Goal: Information Seeking & Learning: Learn about a topic

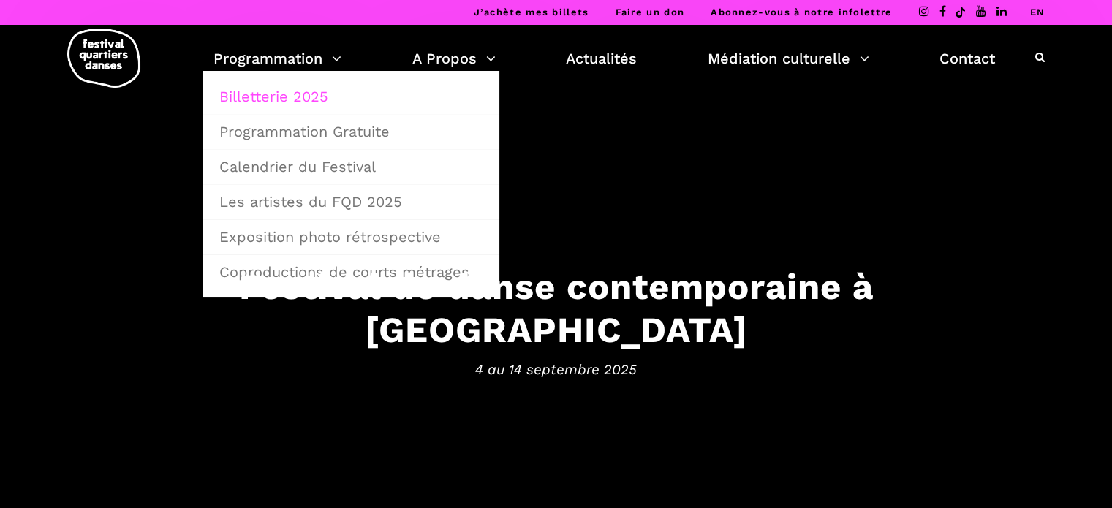
click at [294, 94] on link "Billetterie 2025" at bounding box center [351, 97] width 281 height 34
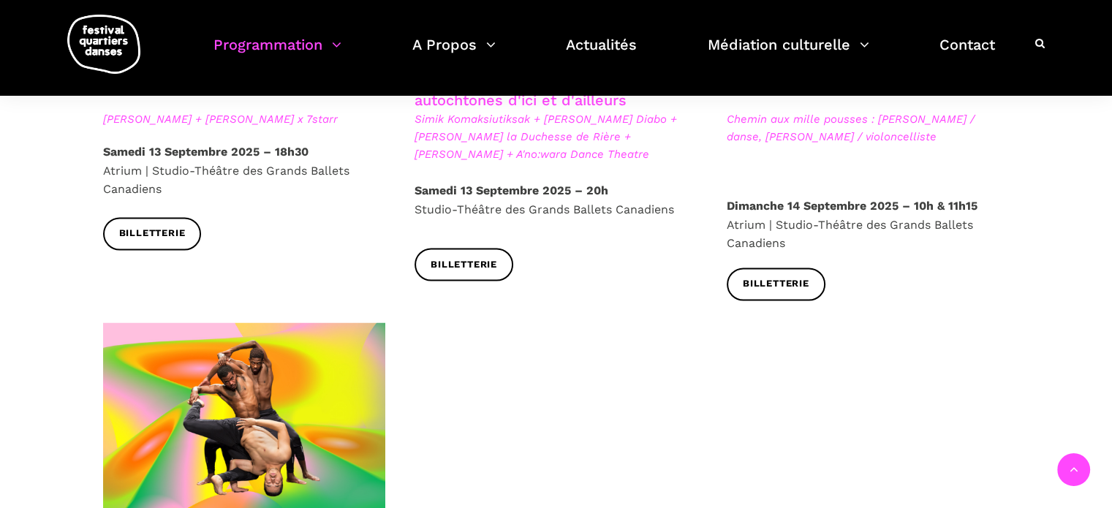
scroll to position [2560, 0]
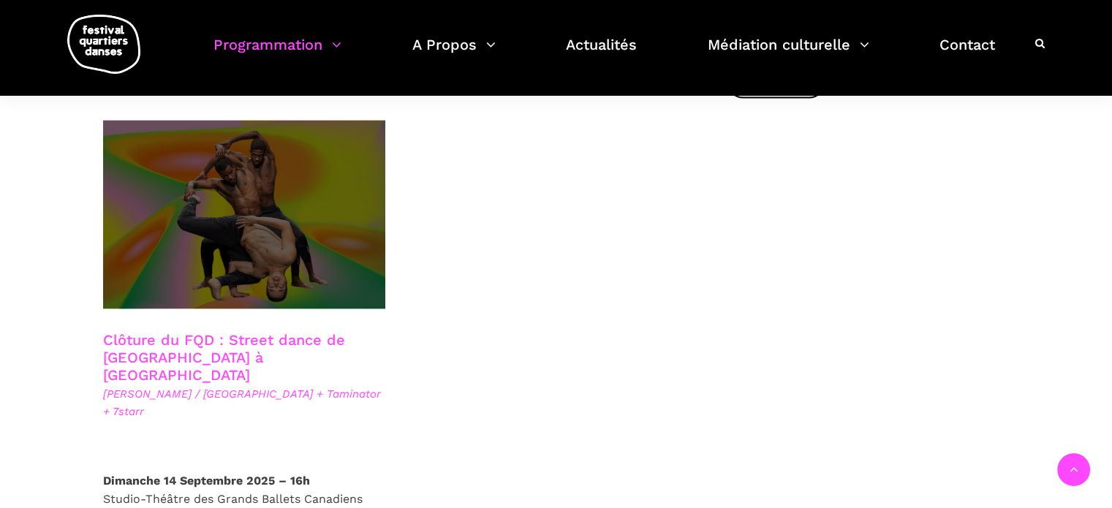
click at [252, 208] on span at bounding box center [244, 214] width 283 height 189
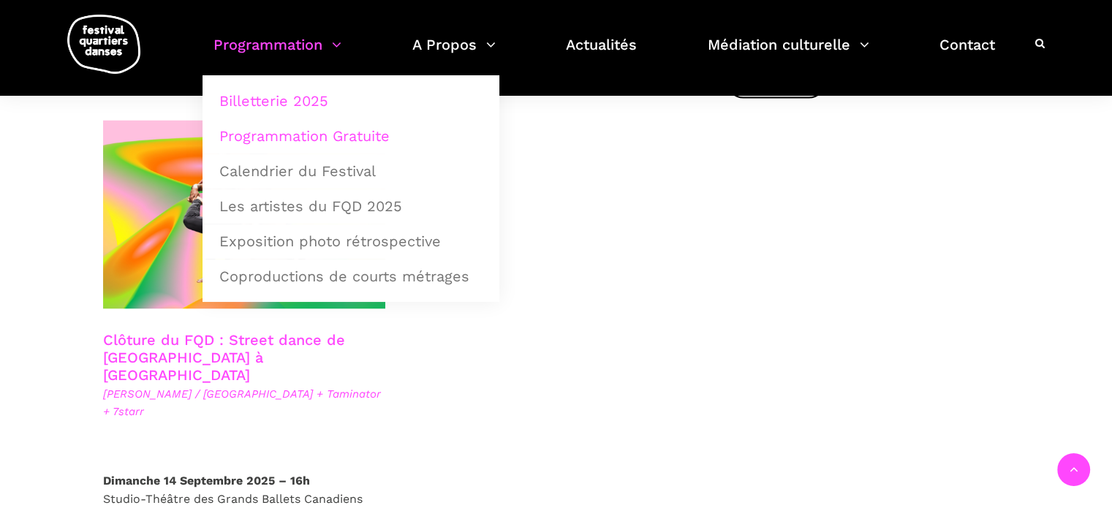
click at [374, 131] on link "Programmation Gratuite" at bounding box center [351, 136] width 281 height 34
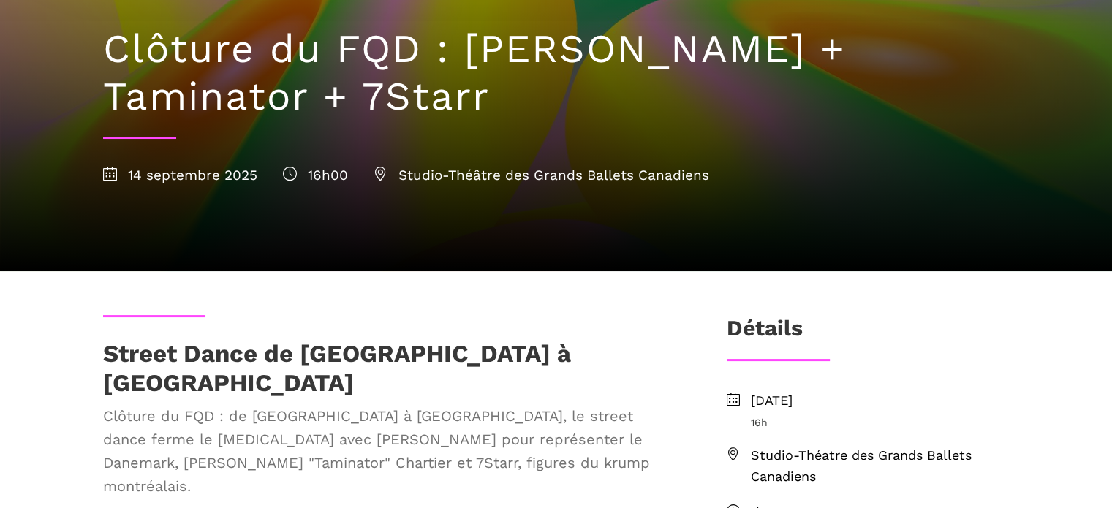
scroll to position [439, 0]
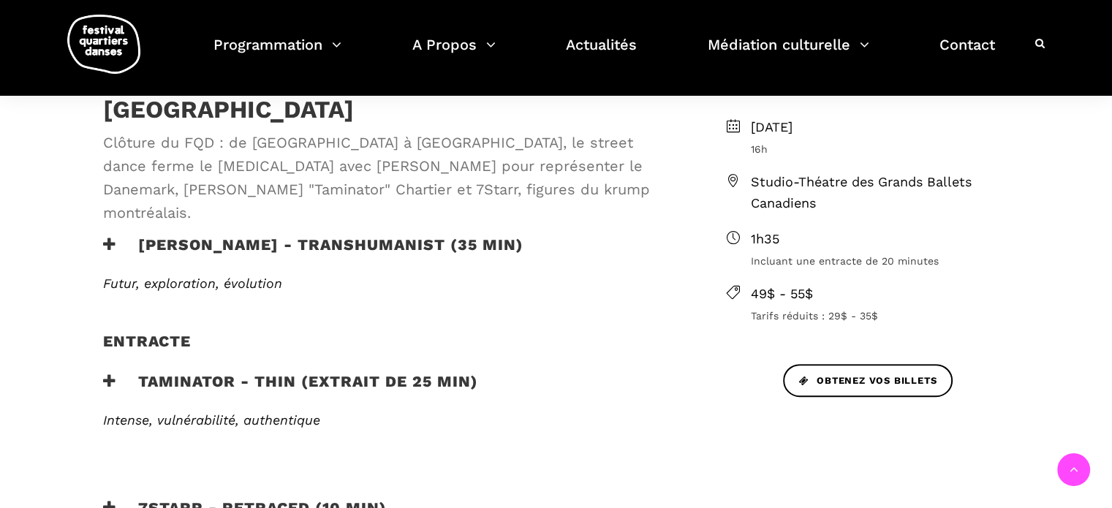
click at [353, 372] on h3 "Taminator - Thin (extrait de 25 min)" at bounding box center [290, 390] width 375 height 37
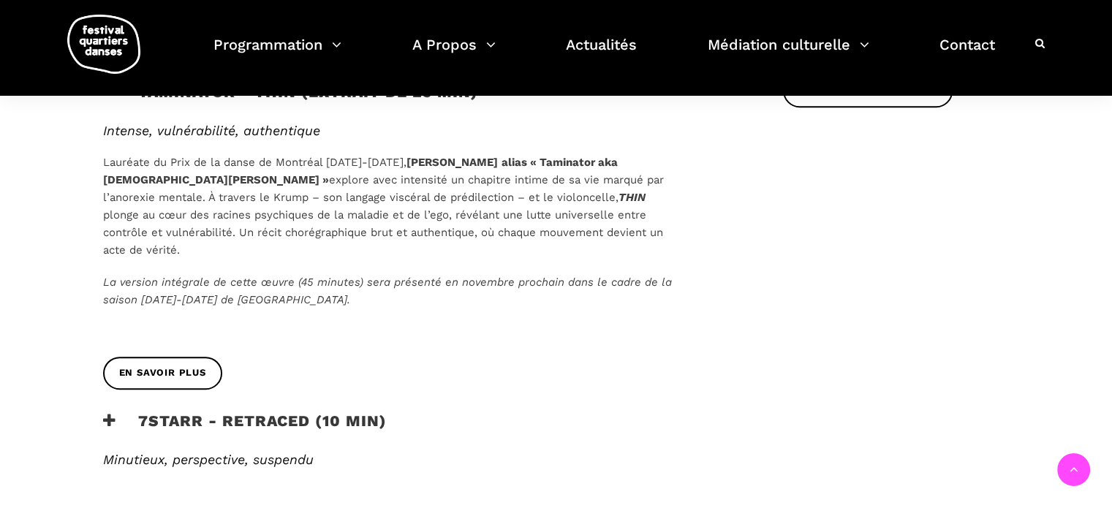
scroll to position [731, 0]
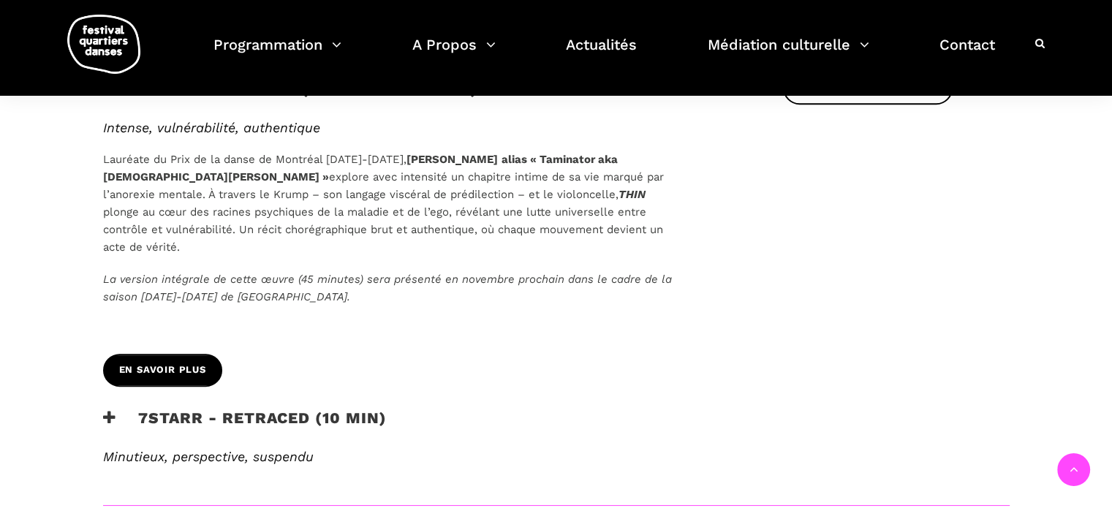
click at [178, 354] on link "En savoir plus" at bounding box center [162, 370] width 119 height 33
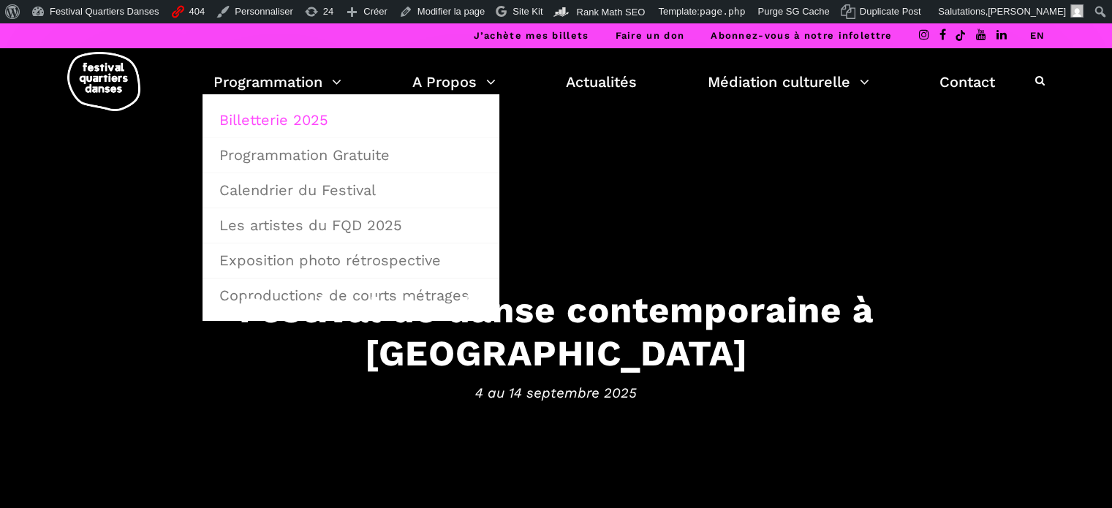
click at [281, 116] on link "Billetterie 2025" at bounding box center [351, 120] width 281 height 34
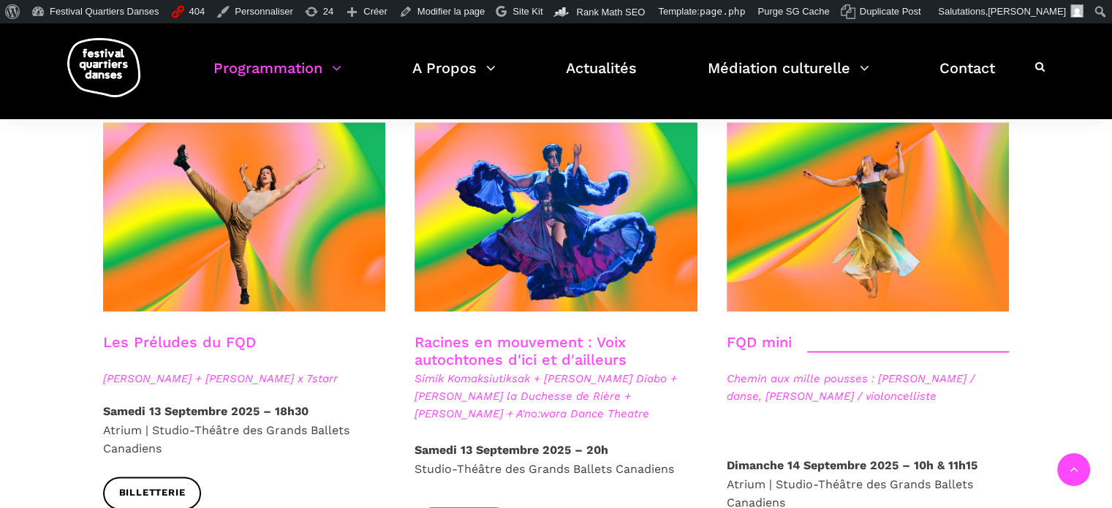
scroll to position [2560, 0]
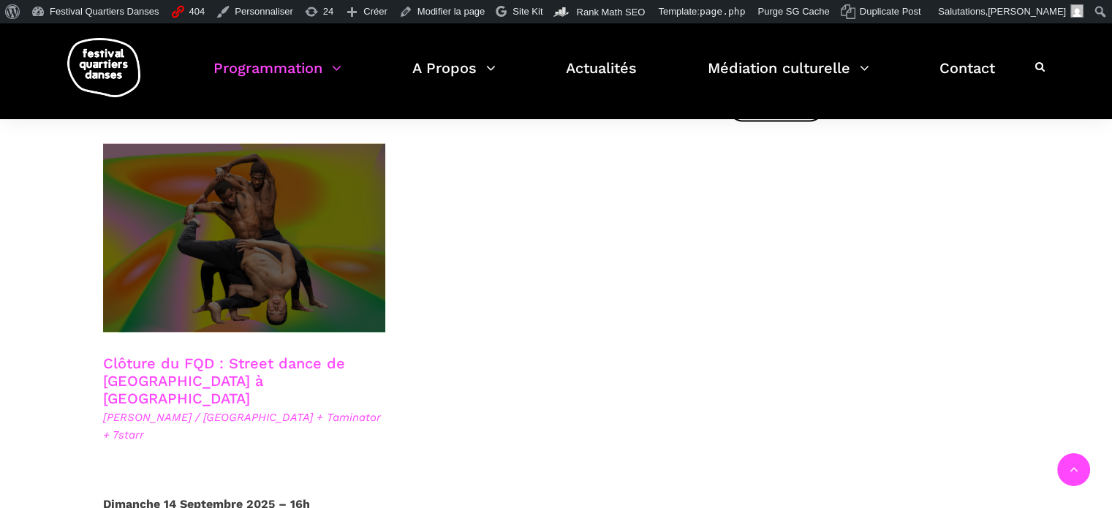
click at [294, 232] on span at bounding box center [244, 237] width 283 height 189
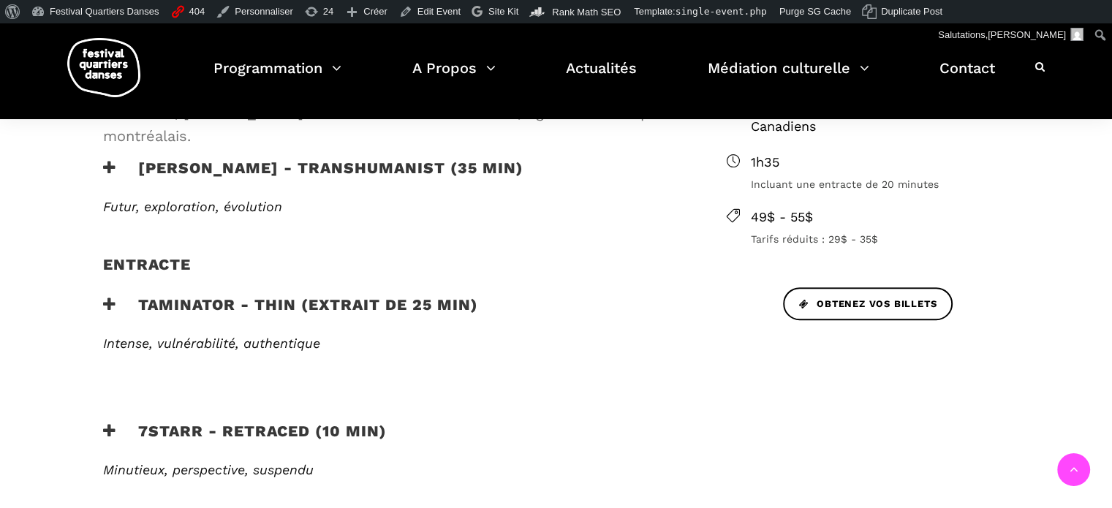
scroll to position [538, 0]
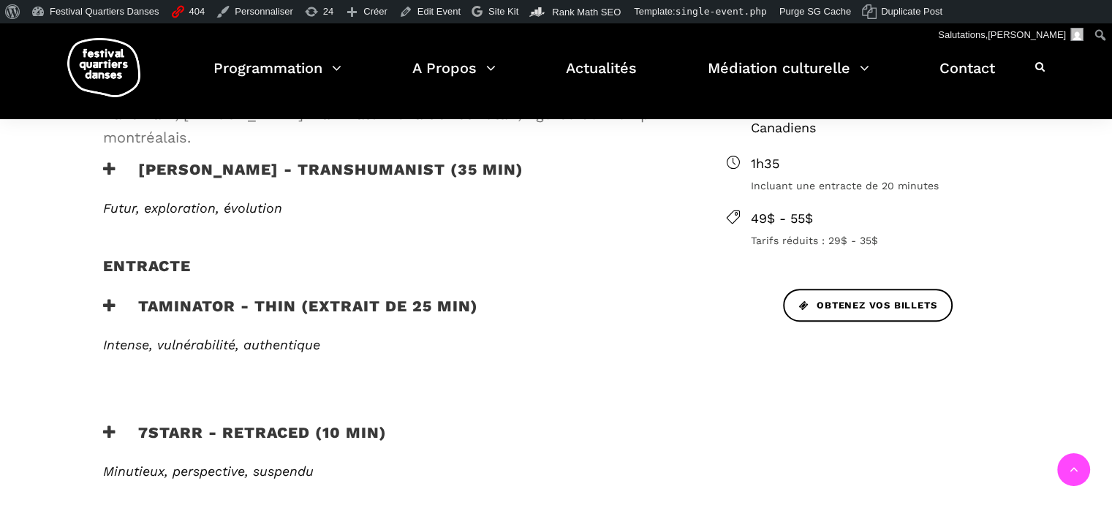
click at [262, 297] on h3 "Taminator - Thin (extrait de 25 min)" at bounding box center [290, 315] width 375 height 37
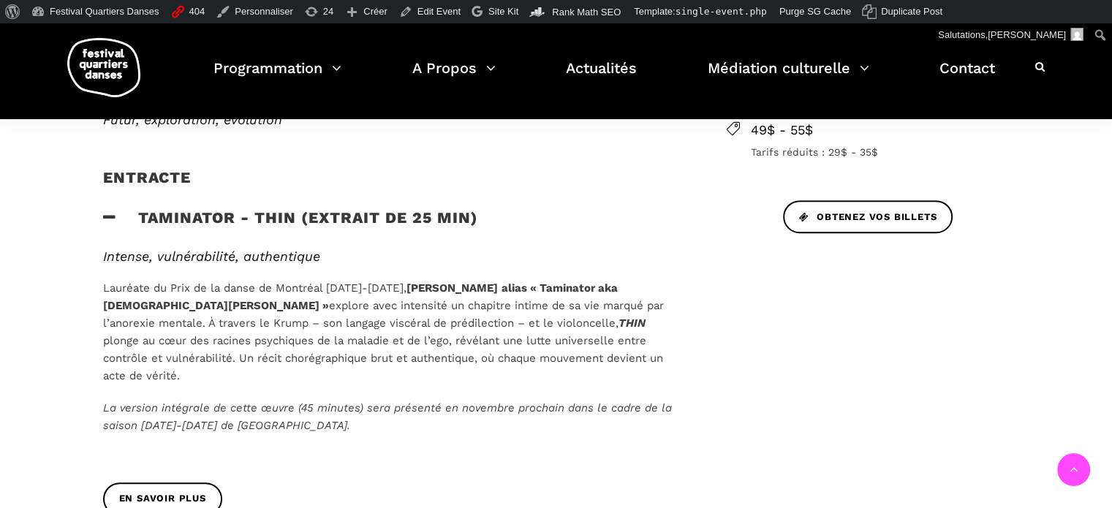
scroll to position [757, 0]
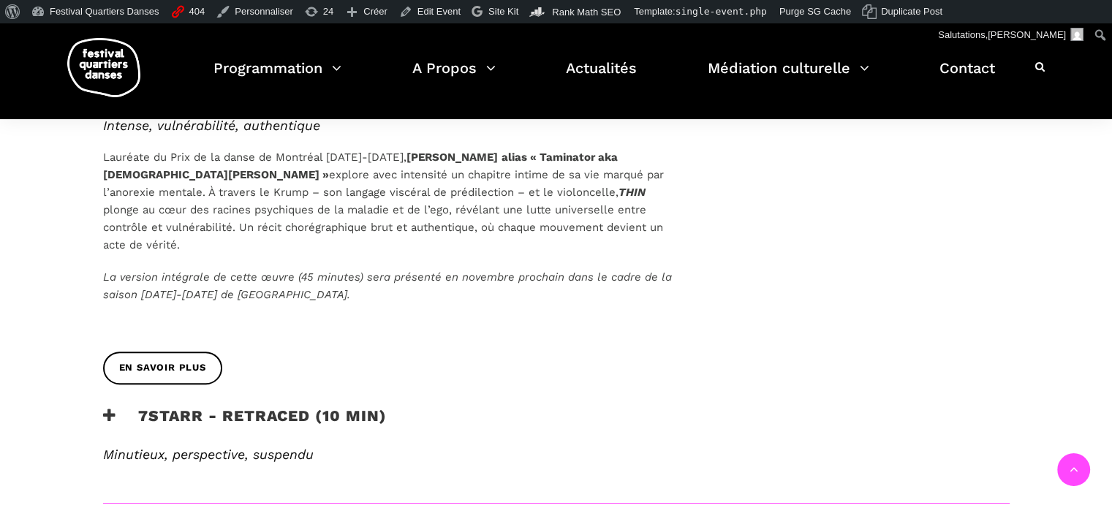
click at [177, 352] on div "En savoir plus" at bounding box center [391, 379] width 606 height 55
click at [181, 361] on span "En savoir plus" at bounding box center [162, 368] width 87 height 15
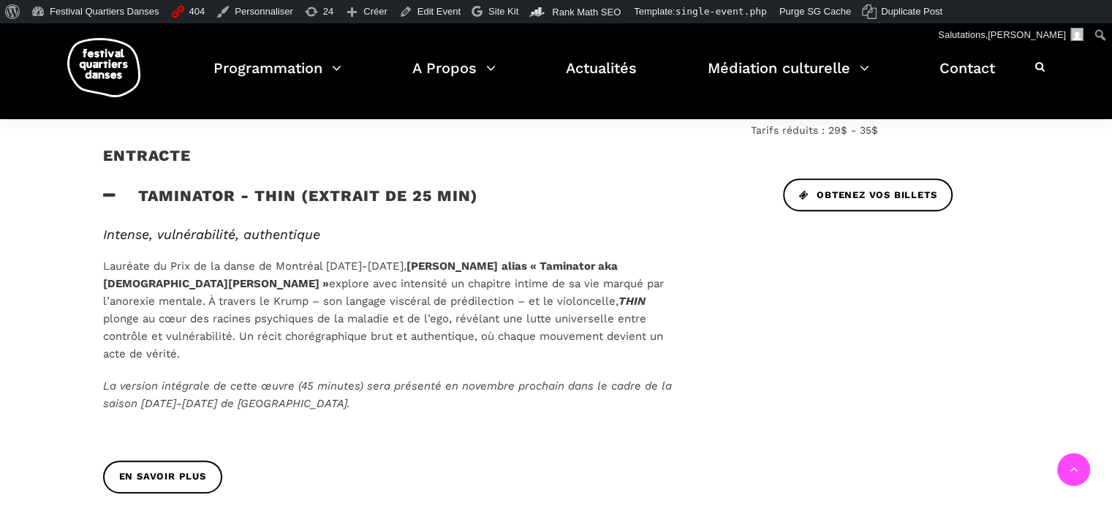
scroll to position [684, 0]
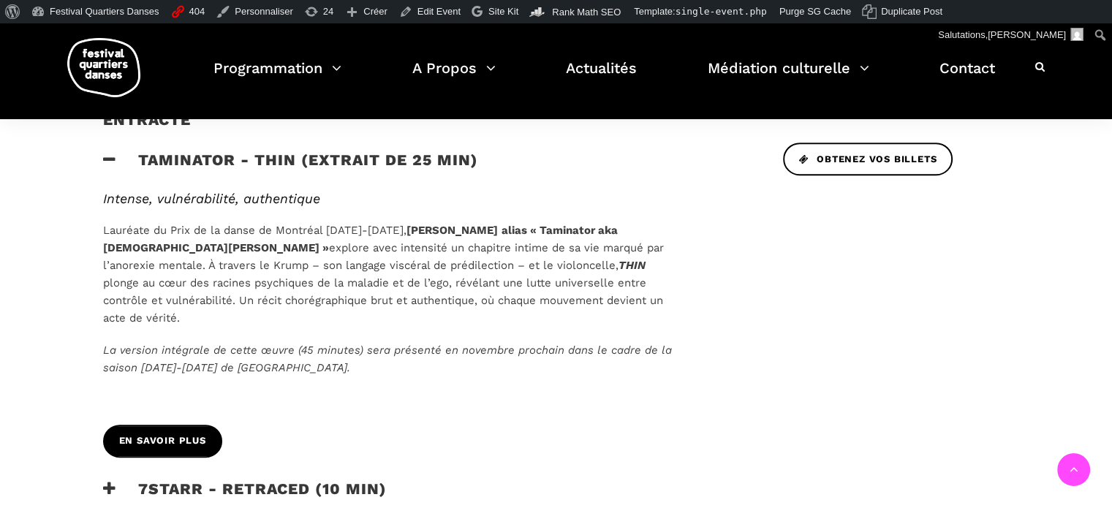
click at [208, 425] on link "En savoir plus" at bounding box center [162, 441] width 119 height 33
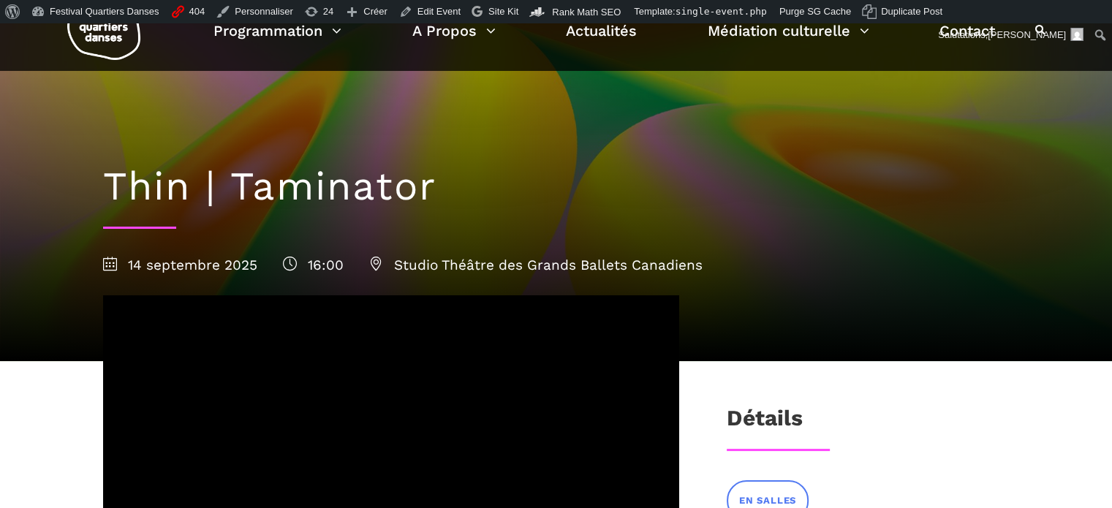
scroll to position [73, 0]
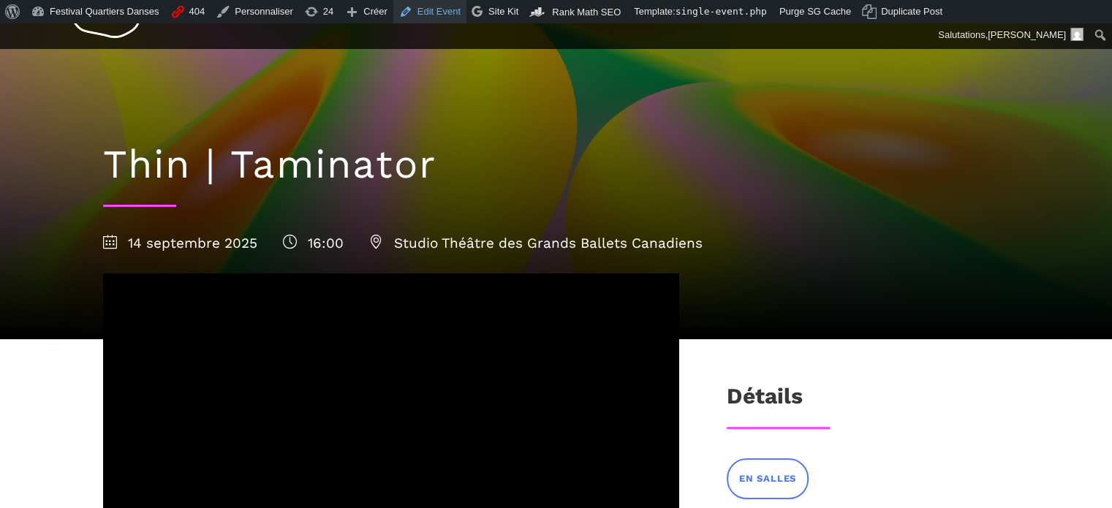
click at [412, 17] on link "Edit Event" at bounding box center [429, 11] width 73 height 23
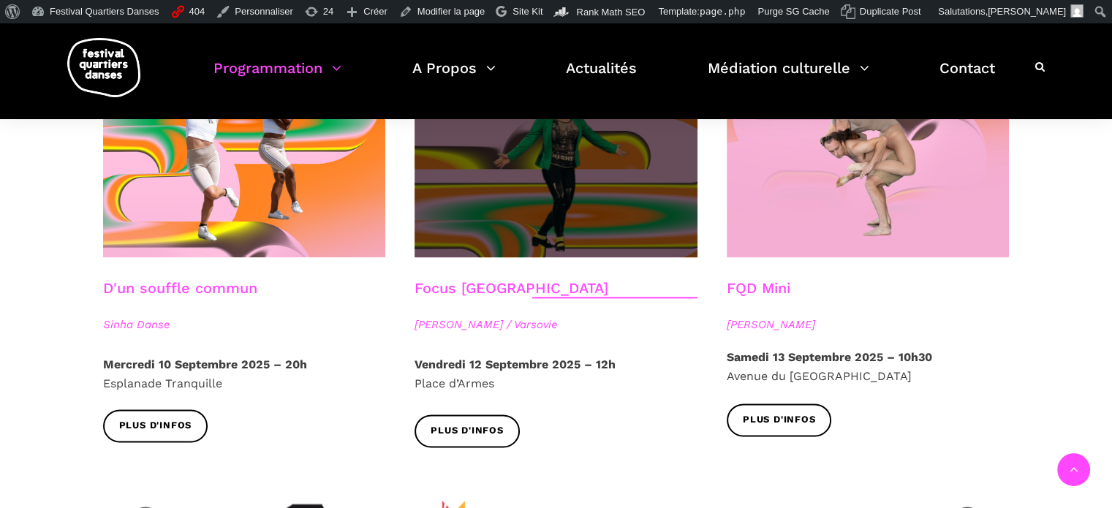
scroll to position [1668, 0]
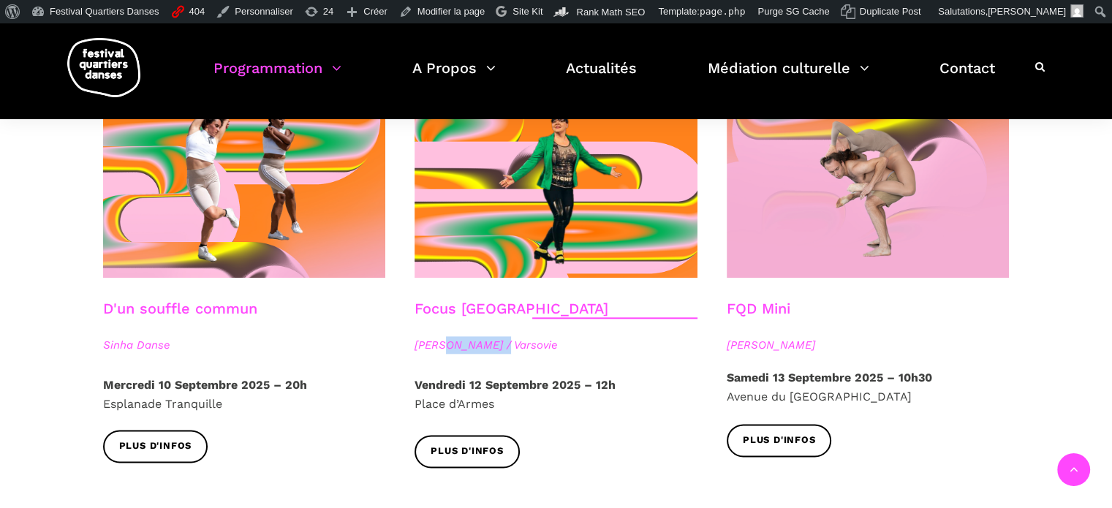
drag, startPoint x: 448, startPoint y: 325, endPoint x: 505, endPoint y: 320, distance: 58.0
click at [505, 336] on span "Agata Życzkowska / Varsovie" at bounding box center [556, 345] width 283 height 18
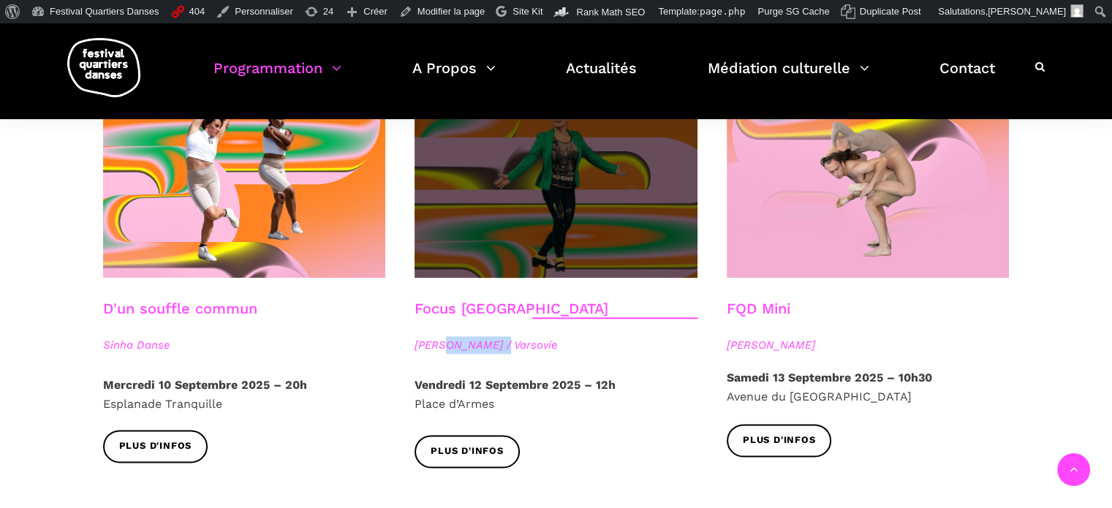
click at [533, 181] on span at bounding box center [556, 182] width 283 height 189
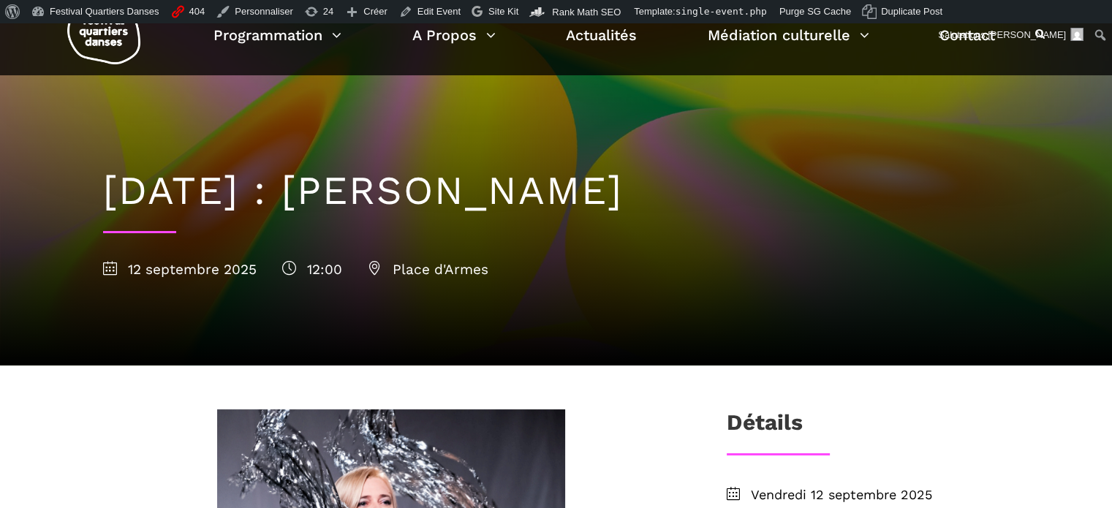
scroll to position [73, 0]
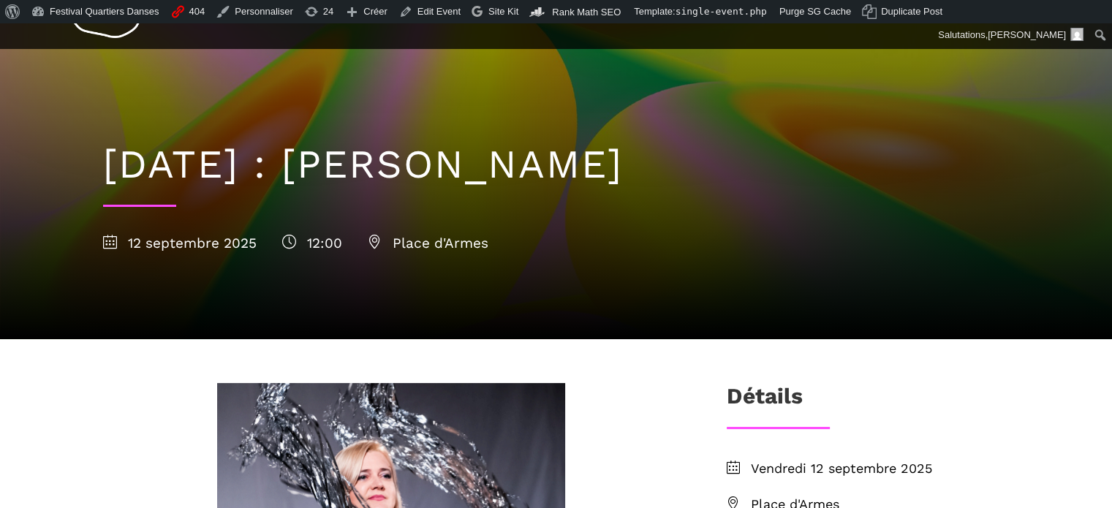
drag, startPoint x: 553, startPoint y: 166, endPoint x: 799, endPoint y: 176, distance: 246.7
click at [799, 176] on h1 "[DATE] : [PERSON_NAME]" at bounding box center [556, 165] width 907 height 48
copy h1 "Życzkowska"
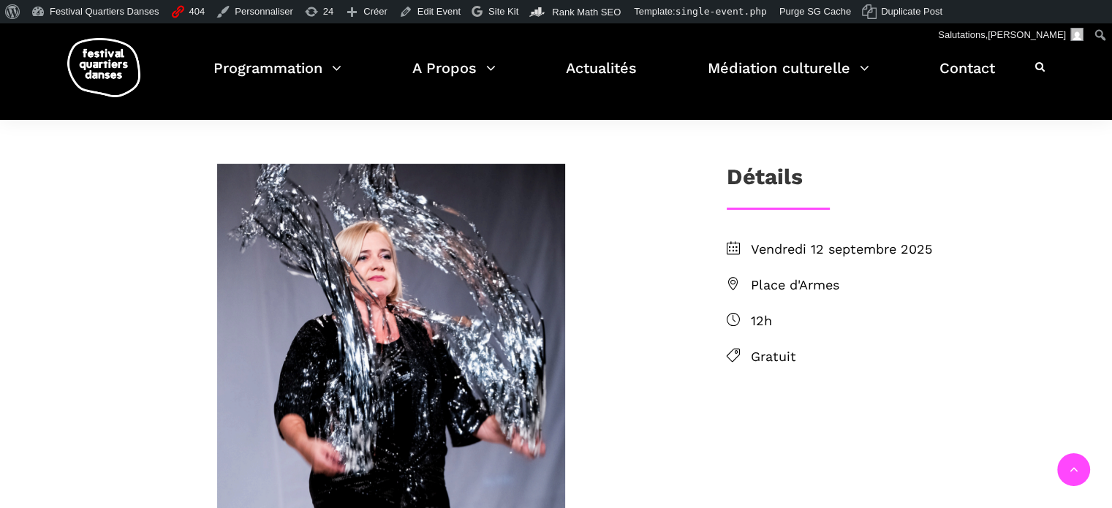
scroll to position [366, 0]
